Goal: Task Accomplishment & Management: Manage account settings

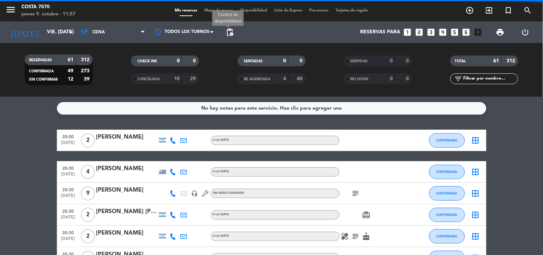
click at [228, 29] on span "pending_actions" at bounding box center [229, 32] width 9 height 9
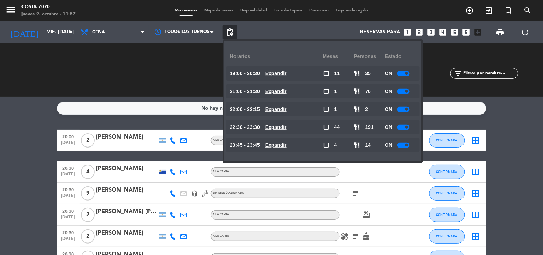
drag, startPoint x: 52, startPoint y: 136, endPoint x: 124, endPoint y: 47, distance: 114.0
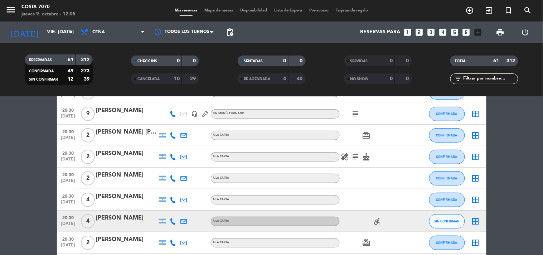
click at [174, 220] on icon at bounding box center [173, 221] width 6 height 6
drag, startPoint x: 174, startPoint y: 209, endPoint x: 166, endPoint y: 195, distance: 15.7
click at [176, 208] on span "content_paste" at bounding box center [178, 208] width 5 height 5
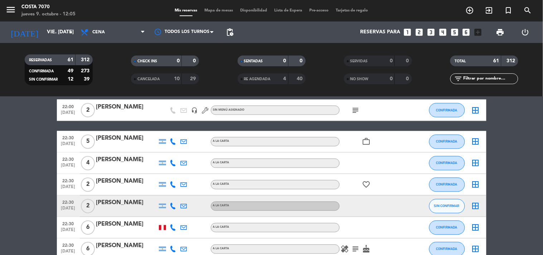
scroll to position [358, 0]
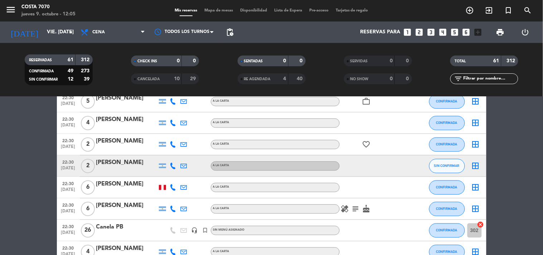
click at [170, 163] on icon at bounding box center [173, 166] width 6 height 6
click at [172, 151] on span "content_paste" at bounding box center [173, 153] width 5 height 5
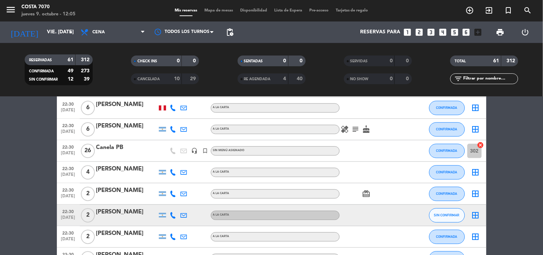
scroll to position [477, 0]
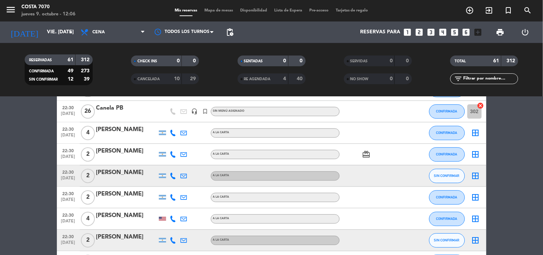
click at [170, 178] on icon at bounding box center [173, 176] width 6 height 6
drag, startPoint x: 169, startPoint y: 170, endPoint x: 166, endPoint y: 163, distance: 7.0
click at [168, 169] on div "[PHONE_NUMBER] Copiar content_paste |" at bounding box center [173, 175] width 11 height 21
click at [173, 175] on icon at bounding box center [173, 176] width 6 height 6
click at [170, 159] on div "[PHONE_NUMBER]" at bounding box center [177, 156] width 47 height 8
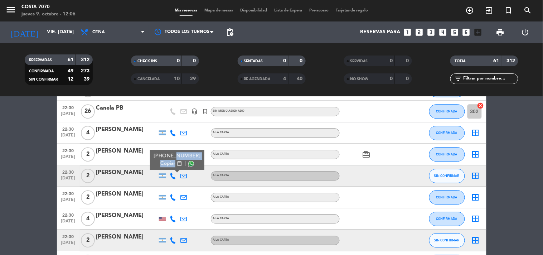
click at [172, 159] on div "[PHONE_NUMBER] Copiar content_paste |" at bounding box center [177, 159] width 47 height 15
click at [163, 163] on span "Copiar" at bounding box center [167, 164] width 15 height 8
copy div "1361423 Copiar"
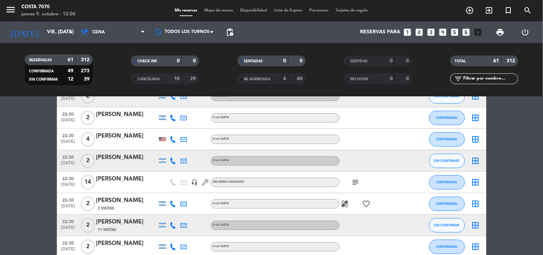
click at [173, 159] on icon at bounding box center [173, 160] width 6 height 6
click at [169, 149] on span "Copiar" at bounding box center [167, 149] width 15 height 8
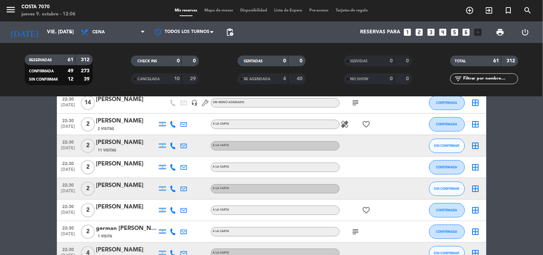
click at [174, 143] on icon at bounding box center [173, 145] width 6 height 6
click at [166, 127] on div "[PHONE_NUMBER]" at bounding box center [177, 126] width 47 height 8
click at [172, 131] on button "Copiar content_paste" at bounding box center [171, 134] width 22 height 8
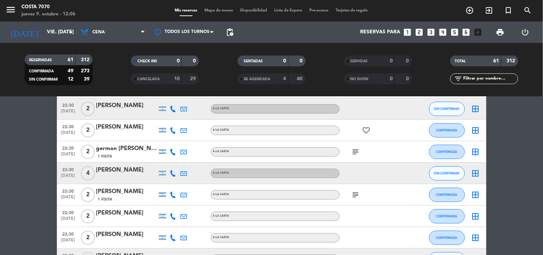
click at [175, 108] on icon at bounding box center [173, 109] width 6 height 6
click at [176, 97] on span "content_paste" at bounding box center [178, 96] width 5 height 5
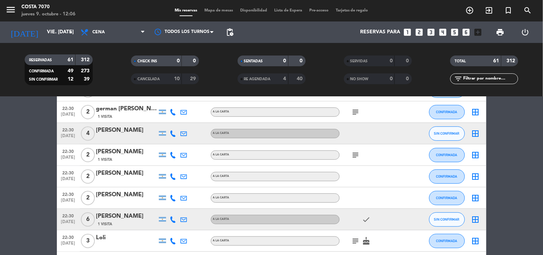
click at [173, 130] on icon at bounding box center [173, 133] width 6 height 6
click at [176, 122] on span "content_paste" at bounding box center [178, 120] width 5 height 5
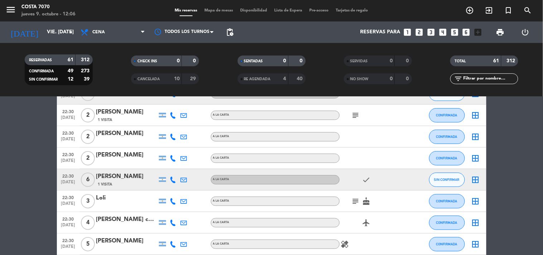
click at [179, 181] on div at bounding box center [184, 179] width 11 height 21
click at [171, 176] on icon at bounding box center [173, 179] width 6 height 6
click at [166, 163] on div "[PHONE_NUMBER]" at bounding box center [177, 160] width 47 height 8
click at [167, 164] on span "Copiar" at bounding box center [167, 168] width 15 height 8
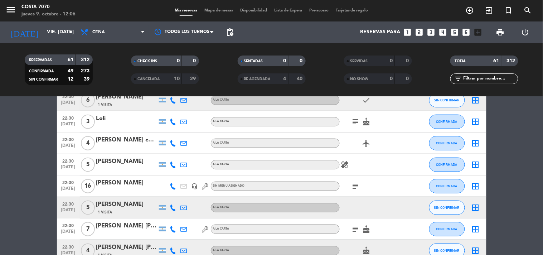
scroll to position [914, 0]
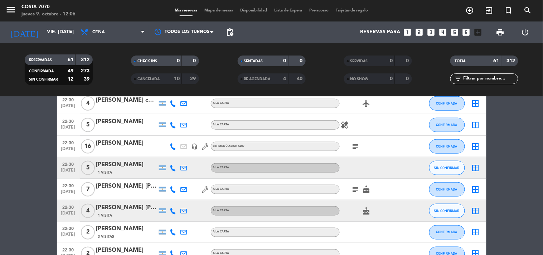
click at [171, 165] on icon at bounding box center [173, 168] width 6 height 6
click at [171, 155] on span "Copiar" at bounding box center [167, 156] width 15 height 8
click at [438, 166] on span "SIN CONFIRMAR" at bounding box center [446, 168] width 25 height 4
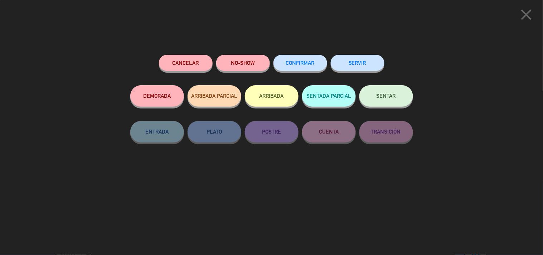
click at [298, 66] on span "CONFIRMAR" at bounding box center [300, 63] width 29 height 6
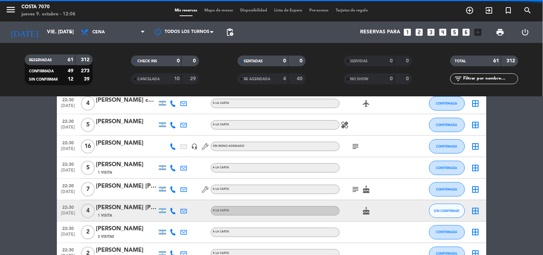
scroll to position [954, 0]
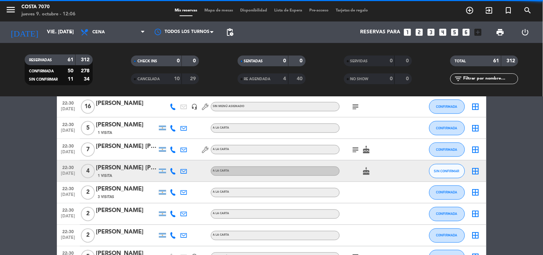
click at [172, 166] on div at bounding box center [173, 170] width 11 height 21
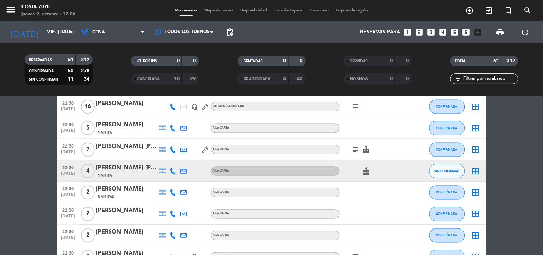
click at [175, 172] on icon at bounding box center [173, 171] width 6 height 6
click at [166, 155] on span "Copiar" at bounding box center [167, 159] width 15 height 8
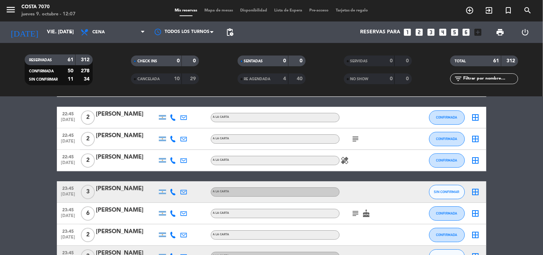
scroll to position [1272, 0]
